Goal: Navigation & Orientation: Find specific page/section

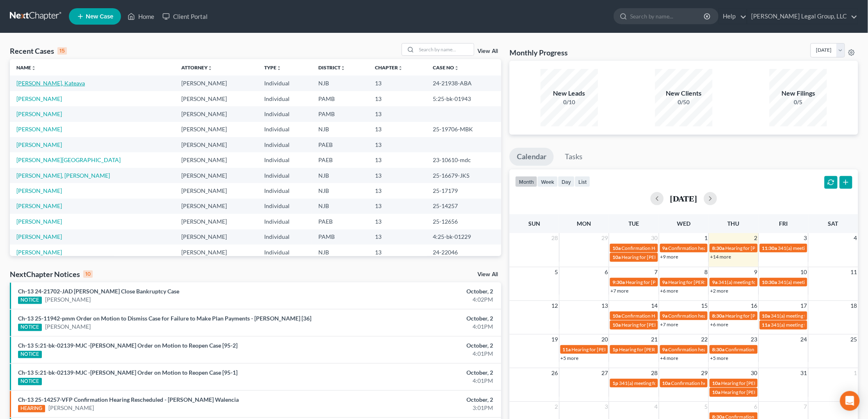
click at [40, 85] on link "[PERSON_NAME], Kateava" at bounding box center [50, 83] width 69 height 7
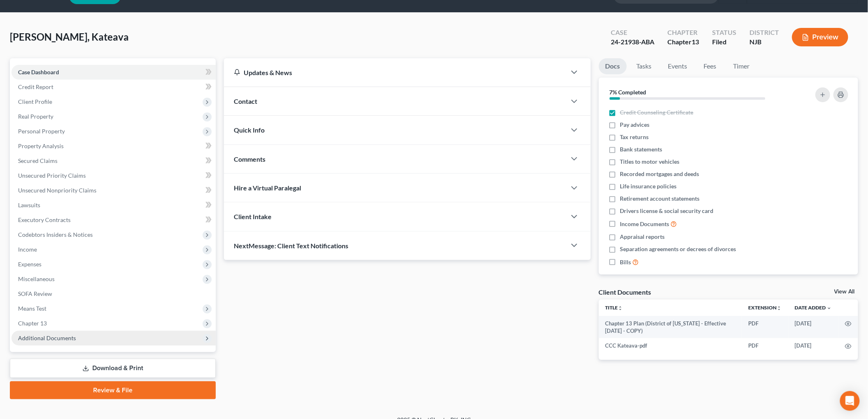
scroll to position [31, 0]
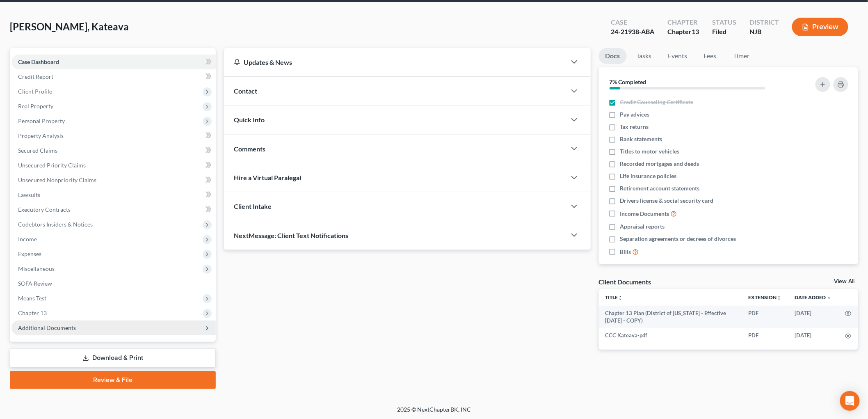
click at [96, 327] on span "Additional Documents" at bounding box center [113, 327] width 204 height 15
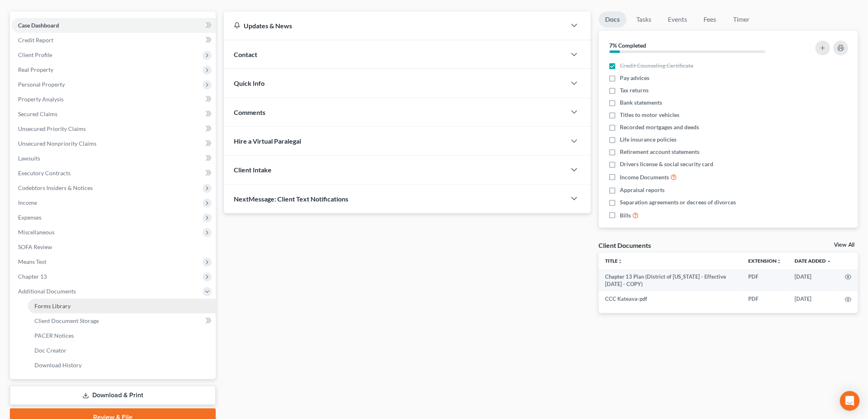
scroll to position [105, 0]
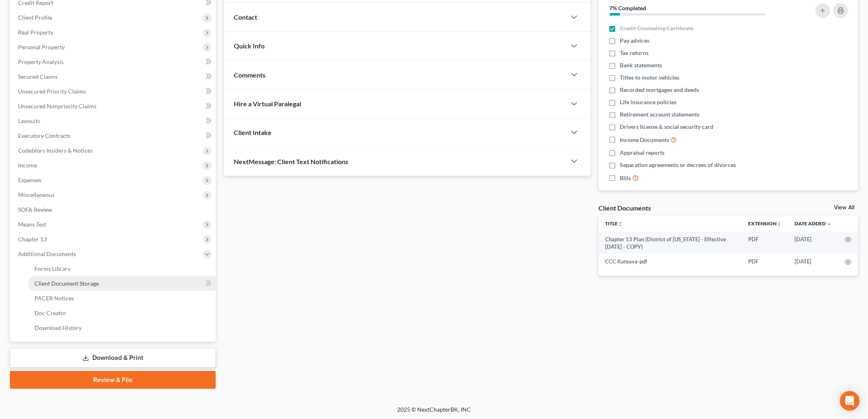
click at [95, 285] on span "Client Document Storage" at bounding box center [66, 283] width 64 height 7
select select "9"
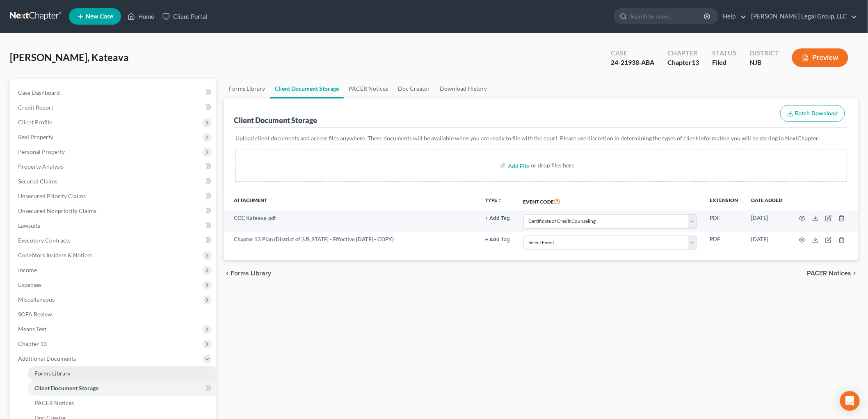
scroll to position [46, 0]
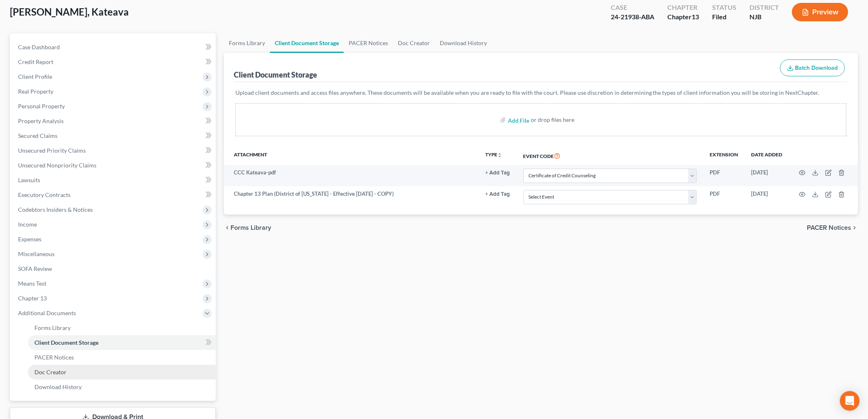
click at [79, 373] on link "Doc Creator" at bounding box center [122, 372] width 188 height 15
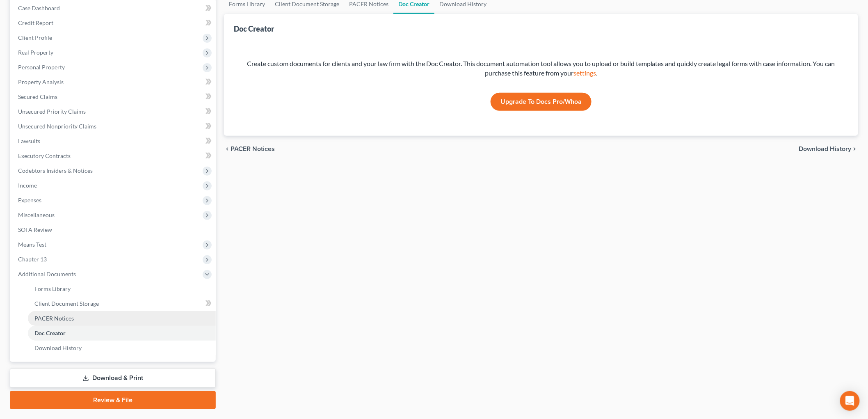
scroll to position [91, 0]
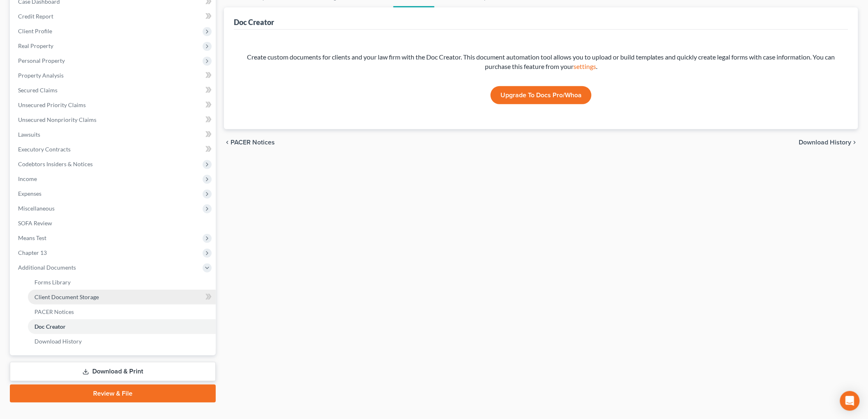
click at [75, 296] on span "Client Document Storage" at bounding box center [66, 296] width 64 height 7
select select "9"
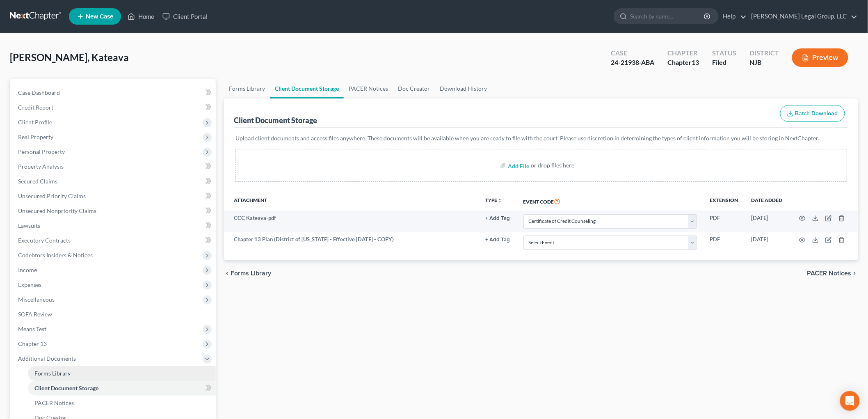
click at [83, 369] on link "Forms Library" at bounding box center [122, 373] width 188 height 15
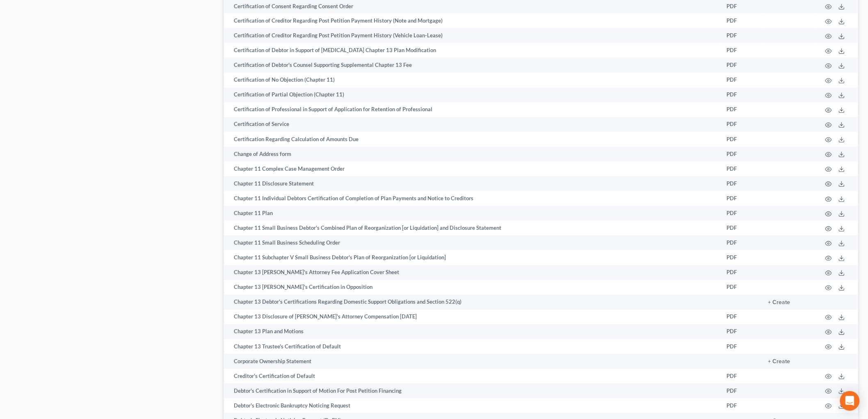
scroll to position [658, 0]
